Goal: Find specific page/section

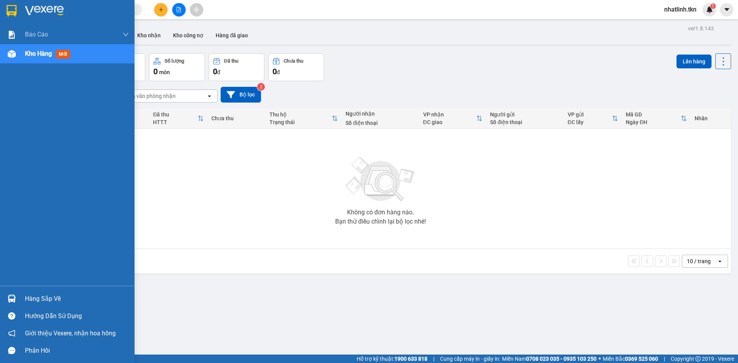
click at [13, 298] on img at bounding box center [12, 299] width 8 height 8
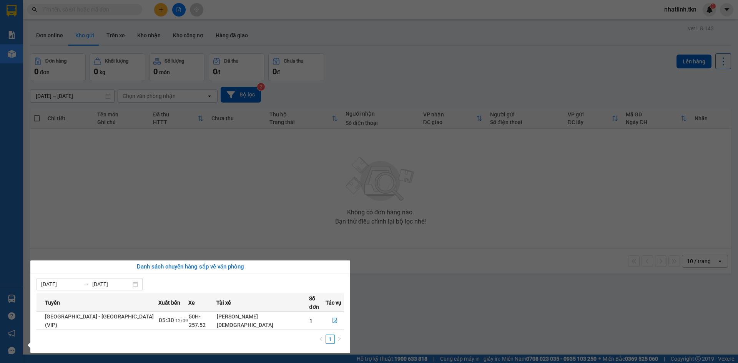
click at [267, 161] on section "Kết quả tìm kiếm ( 0 ) Bộ lọc No Data nhatlinh.tkn 1 Báo cáo Mẫu 1: Báo cáo dòn…" at bounding box center [369, 181] width 738 height 363
